Goal: Find contact information: Find contact information

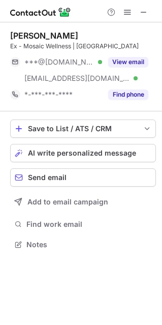
scroll to position [237, 162]
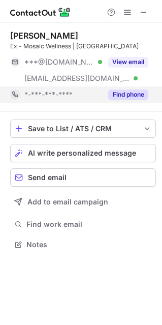
click at [123, 94] on button "Find phone" at bounding box center [128, 94] width 40 height 10
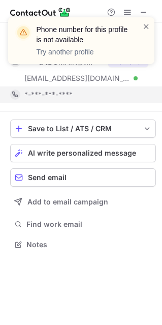
drag, startPoint x: 10, startPoint y: 36, endPoint x: 101, endPoint y: 95, distance: 108.0
click at [101, 95] on div "Rishab Jain Ex - Mosaic Wellness | CA ***@gmail.com Verified ***@snabbit.com Ve…" at bounding box center [83, 66] width 146 height 72
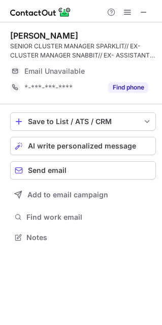
scroll to position [230, 162]
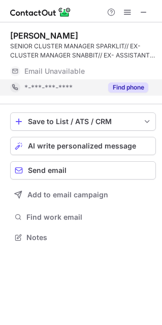
click at [127, 91] on button "Find phone" at bounding box center [128, 87] width 40 height 10
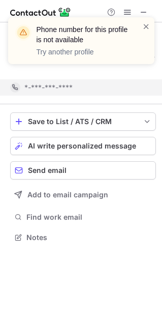
scroll to position [5, 5]
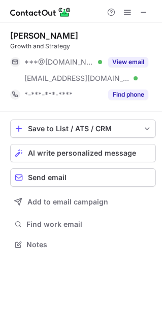
scroll to position [237, 162]
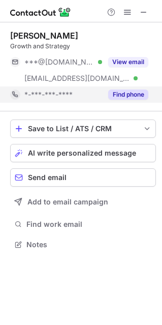
click at [128, 95] on button "Find phone" at bounding box center [128, 94] width 40 height 10
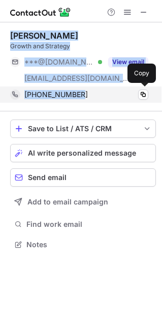
drag, startPoint x: 4, startPoint y: 33, endPoint x: 100, endPoint y: 93, distance: 112.6
click at [100, 93] on div "Sumit Bhalerao Growth and Strategy ***@gmail.com Verified ***@urbancompany.com …" at bounding box center [81, 140] width 162 height 237
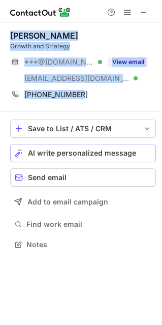
copy div "Sumit Bhalerao Growth and Strategy ***@gmail.com Verified ***@urbancompany.com …"
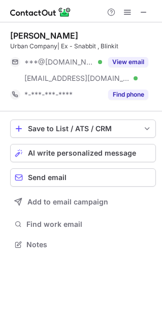
scroll to position [237, 162]
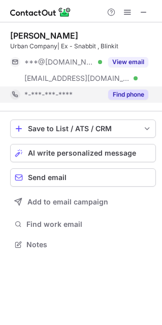
click at [111, 98] on button "Find phone" at bounding box center [128, 94] width 40 height 10
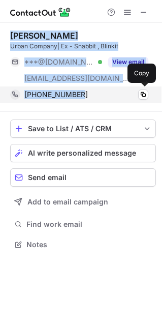
drag, startPoint x: 10, startPoint y: 33, endPoint x: 92, endPoint y: 95, distance: 103.1
click at [92, 87] on div "[PERSON_NAME] [PERSON_NAME] Company| Ex - Snabbit , Blinkit ***@[DOMAIN_NAME] V…" at bounding box center [81, 140] width 162 height 237
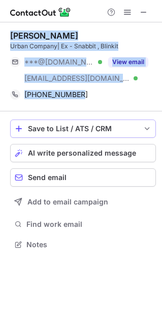
copy div "[PERSON_NAME] [PERSON_NAME] Company| Ex - Snabbit , Blinkit ***@[DOMAIN_NAME] V…"
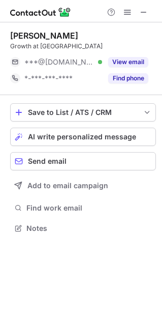
scroll to position [221, 162]
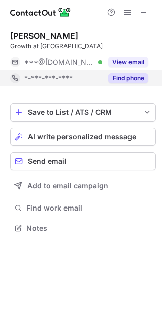
click at [122, 77] on button "Find phone" at bounding box center [128, 78] width 40 height 10
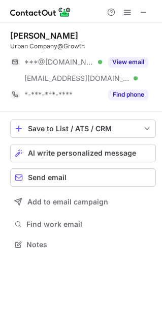
scroll to position [237, 162]
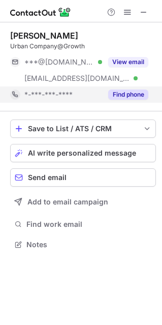
click at [130, 90] on button "Find phone" at bounding box center [128, 94] width 40 height 10
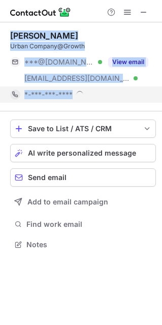
drag, startPoint x: 10, startPoint y: 35, endPoint x: 97, endPoint y: 98, distance: 107.1
click at [97, 98] on div "Divyanshu Tiwari Urban Company@Growth ***@hotmail.com Verified ***@urbancompany…" at bounding box center [81, 140] width 162 height 237
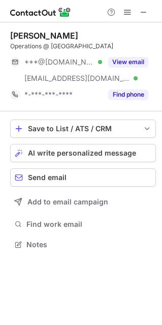
scroll to position [237, 162]
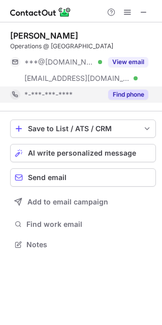
click at [122, 87] on div "Find phone" at bounding box center [125, 94] width 46 height 16
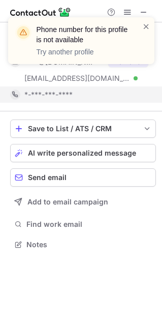
drag, startPoint x: 5, startPoint y: 31, endPoint x: 80, endPoint y: 94, distance: 97.8
click at [80, 94] on div "Vivek rao Operations @ UC ***@gmail.com Verified ***@urbancompany.com Verified …" at bounding box center [81, 140] width 162 height 237
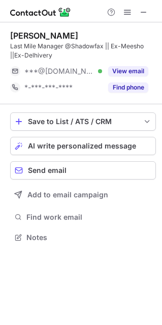
scroll to position [230, 162]
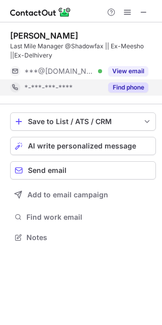
click at [104, 87] on div "Find phone" at bounding box center [125, 87] width 46 height 16
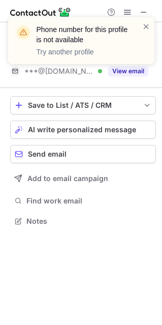
scroll to position [5, 5]
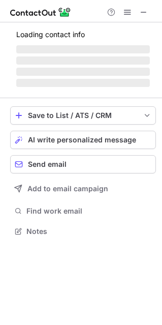
scroll to position [230, 162]
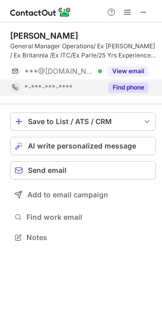
click at [121, 85] on button "Find phone" at bounding box center [128, 87] width 40 height 10
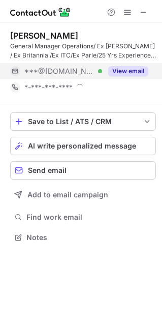
click at [119, 73] on button "View email" at bounding box center [128, 71] width 40 height 10
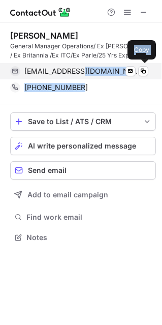
drag, startPoint x: 99, startPoint y: 91, endPoint x: 78, endPoint y: 65, distance: 33.7
click at [78, 65] on div "[PERSON_NAME] General Manager Operations/ Ex [PERSON_NAME] / Ex Britannia /Ex I…" at bounding box center [83, 62] width 146 height 65
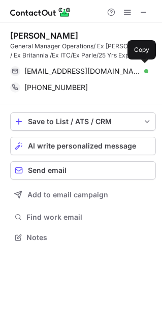
click at [64, 54] on div "General Manager Operations/ Ex [PERSON_NAME] / Ex Britannia /Ex ITC/Ex Parle/25…" at bounding box center [83, 51] width 146 height 18
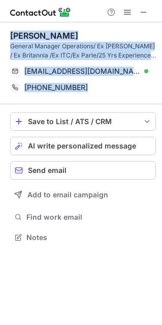
drag, startPoint x: 27, startPoint y: 48, endPoint x: 86, endPoint y: 102, distance: 79.9
click at [86, 102] on div "[PERSON_NAME] General Manager Operations/ Ex [PERSON_NAME] / Ex Britannia /Ex I…" at bounding box center [81, 137] width 162 height 230
copy div "[PERSON_NAME] General Manager Operations/ Ex [PERSON_NAME] / Ex Britannia /Ex I…"
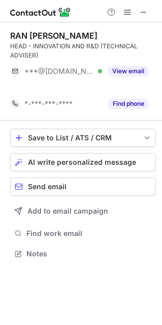
scroll to position [5, 5]
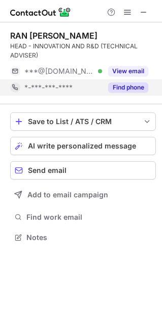
click at [126, 87] on button "Find phone" at bounding box center [128, 87] width 40 height 10
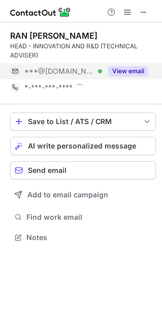
click at [126, 78] on div "View email" at bounding box center [125, 71] width 46 height 16
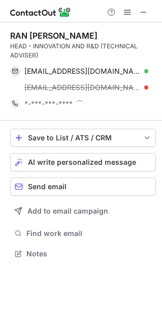
click at [8, 33] on div "RAN [PERSON_NAME] HEAD - INNOVATION AND R&D (TECHNICAL ADVISER) [EMAIL_ADDRESS]…" at bounding box center [81, 145] width 162 height 247
